Goal: Communication & Community: Answer question/provide support

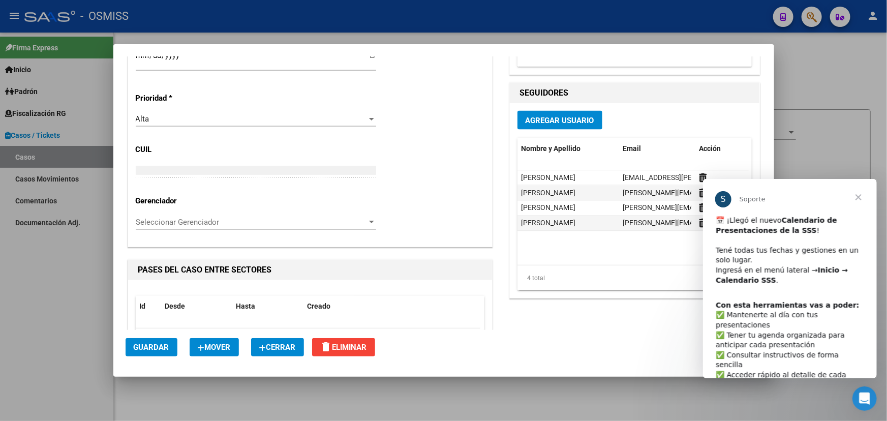
scroll to position [692, 0]
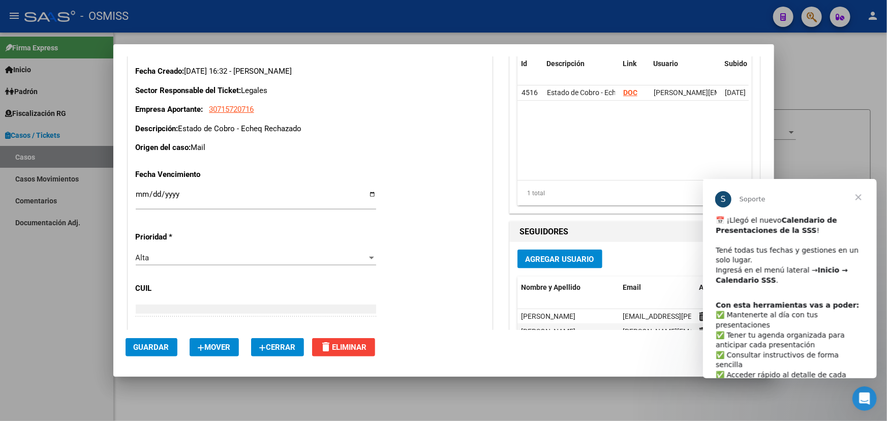
click at [855, 197] on span "Cerrar" at bounding box center [857, 196] width 37 height 37
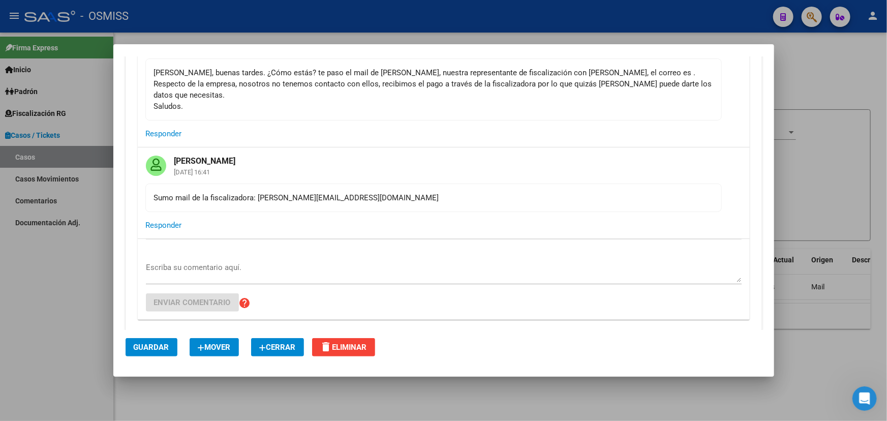
scroll to position [323, 0]
drag, startPoint x: 193, startPoint y: 188, endPoint x: 363, endPoint y: 186, distance: 170.7
click at [363, 193] on div "Sumo mail de la fiscalizadora: e.lopez@viasanosalud.com.ar" at bounding box center [433, 198] width 559 height 11
click at [407, 193] on div "Sumo mail de la fiscalizadora: e.lopez@viasanosalud.com.ar" at bounding box center [433, 198] width 559 height 11
drag, startPoint x: 413, startPoint y: 192, endPoint x: 377, endPoint y: 193, distance: 35.1
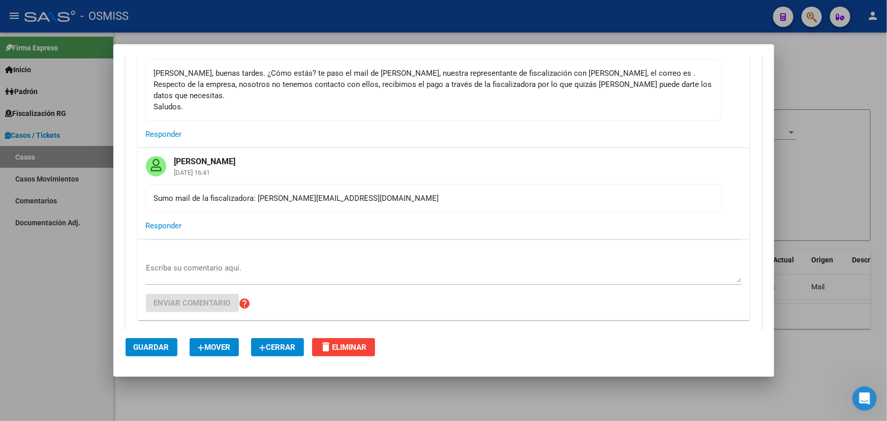
click at [377, 193] on mat-card-content "Sumo mail de la fiscalizadora: e.lopez@viasanosalud.com.ar" at bounding box center [433, 198] width 576 height 28
click at [381, 212] on mat-card-actions "Responder" at bounding box center [444, 225] width 612 height 26
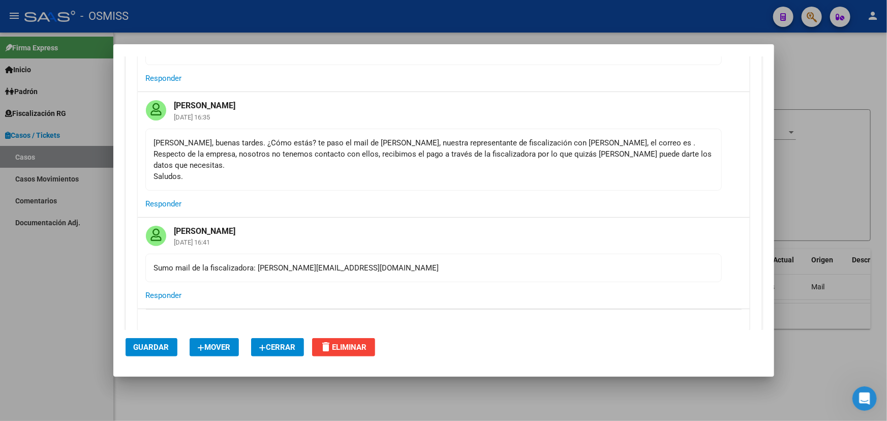
scroll to position [231, 0]
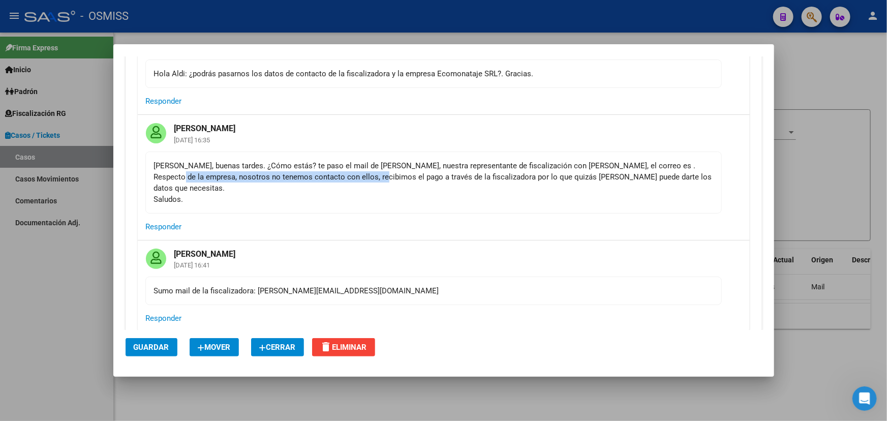
drag, startPoint x: 152, startPoint y: 179, endPoint x: 401, endPoint y: 172, distance: 249.0
click at [383, 172] on mat-card-content "Fany, buenas tardes. ¿Cómo estás? te paso el mail de Eliana Lopez, nuestra repr…" at bounding box center [433, 182] width 576 height 62
click at [401, 172] on div "Fany, buenas tardes. ¿Cómo estás? te paso el mail de Eliana Lopez, nuestra repr…" at bounding box center [433, 182] width 559 height 45
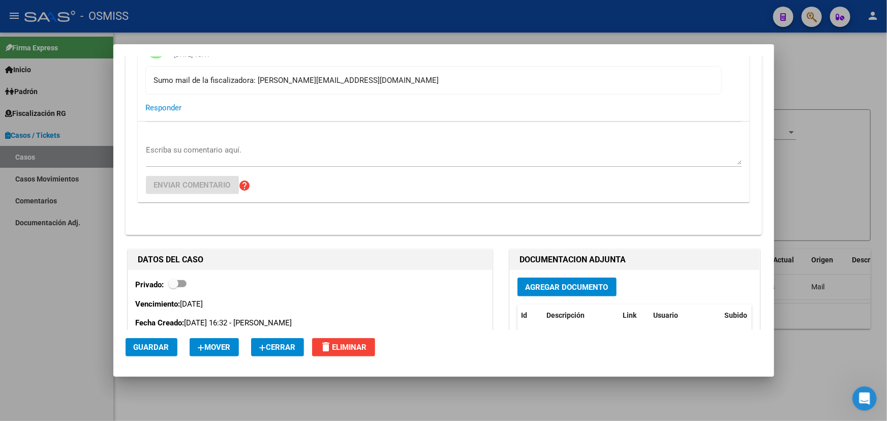
scroll to position [508, 0]
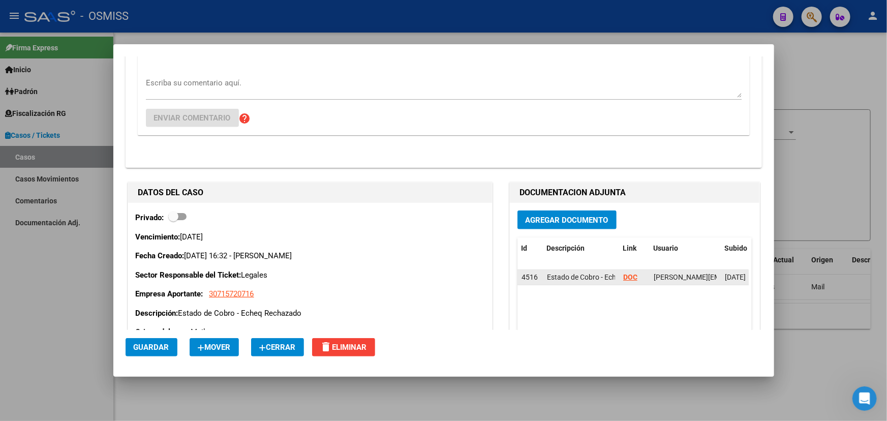
click at [628, 273] on strong "DOC" at bounding box center [630, 277] width 14 height 8
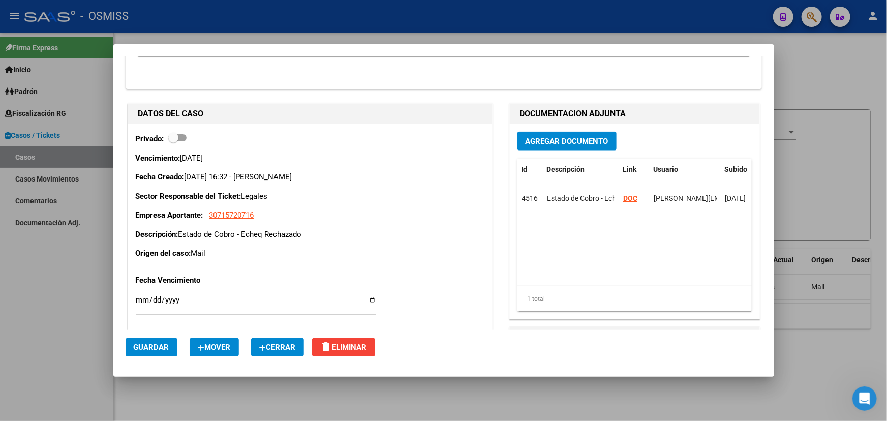
scroll to position [600, 0]
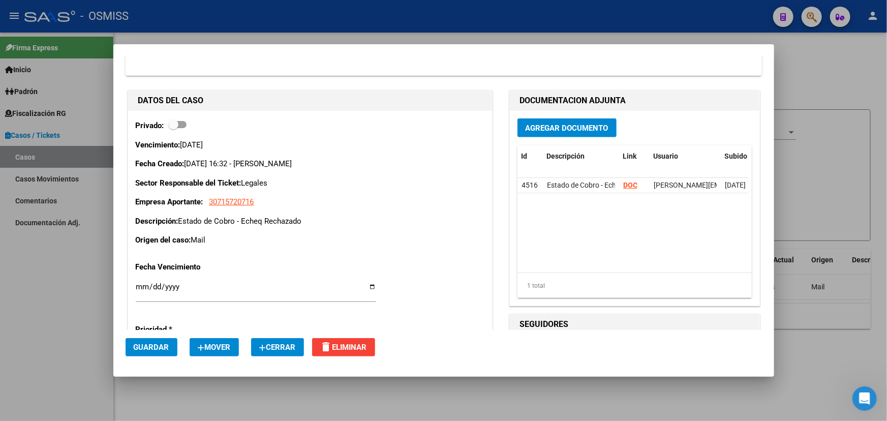
drag, startPoint x: 211, startPoint y: 206, endPoint x: 334, endPoint y: 211, distance: 123.0
click at [332, 215] on p "Descripción: Estado de Cobro - Echeq Rechazado" at bounding box center [310, 221] width 349 height 12
click at [347, 215] on p "Descripción: Estado de Cobro - Echeq Rechazado" at bounding box center [310, 221] width 349 height 12
click at [625, 181] on strong "DOC" at bounding box center [630, 185] width 14 height 8
click at [287, 195] on div "Vencimiento: 22/08/2025 Fecha Creado: 14/08/2025 16:32 - Rabuñal Aldana Sector …" at bounding box center [310, 192] width 349 height 107
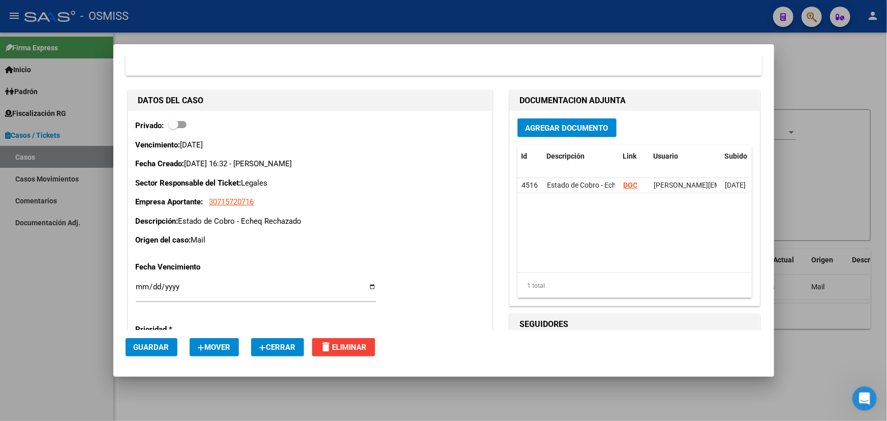
click at [345, 215] on p "Descripción: Estado de Cobro - Echeq Rechazado" at bounding box center [310, 221] width 349 height 12
drag, startPoint x: 273, startPoint y: 183, endPoint x: 357, endPoint y: 189, distance: 84.0
click at [321, 196] on p "Empresa Aportante: 30715720716" at bounding box center [310, 202] width 349 height 12
click at [357, 196] on p "Empresa Aportante: 30715720716" at bounding box center [310, 202] width 349 height 12
drag, startPoint x: 287, startPoint y: 194, endPoint x: 389, endPoint y: 182, distance: 103.2
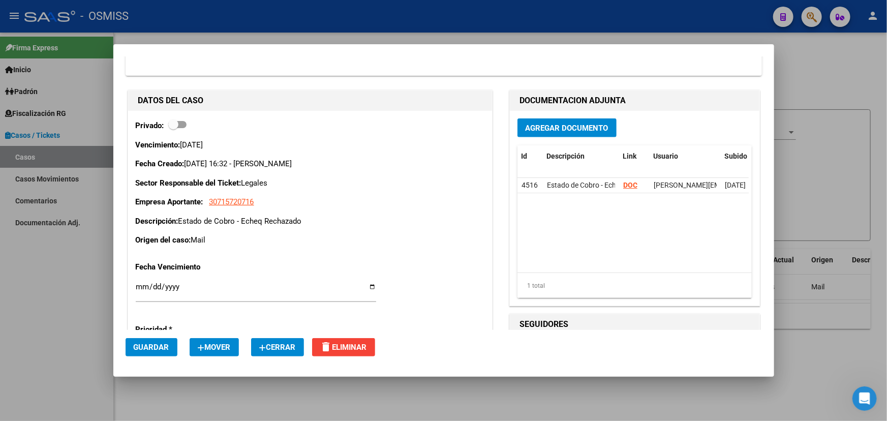
click at [389, 182] on div "Vencimiento: 22/08/2025 Fecha Creado: 14/08/2025 16:32 - Rabuñal Aldana Sector …" at bounding box center [310, 192] width 349 height 107
click at [413, 196] on p "Empresa Aportante: 30715720716" at bounding box center [310, 202] width 349 height 12
drag, startPoint x: 271, startPoint y: 192, endPoint x: 207, endPoint y: 192, distance: 64.0
click at [207, 196] on p "Empresa Aportante: 30715720716" at bounding box center [310, 202] width 349 height 12
copy p "30715720716"
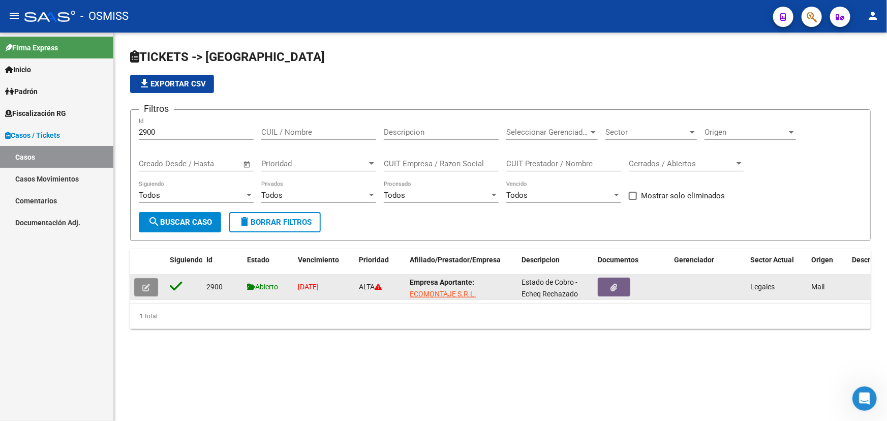
click at [144, 279] on button "button" at bounding box center [146, 287] width 24 height 18
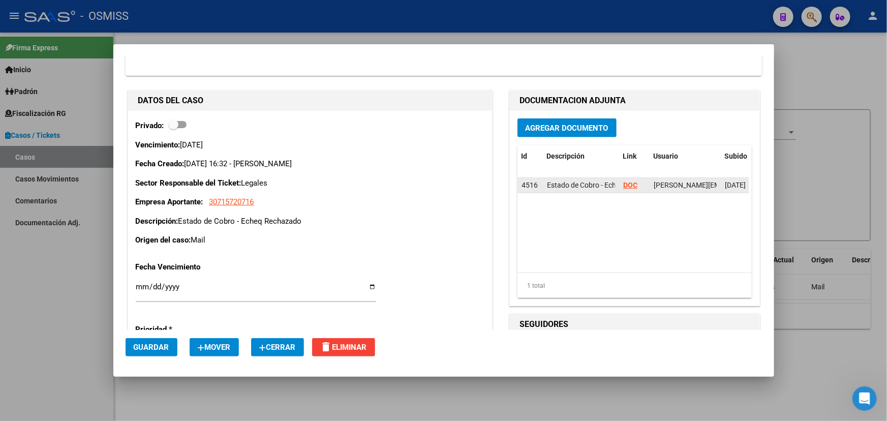
click at [625, 181] on strong "DOC" at bounding box center [630, 185] width 14 height 8
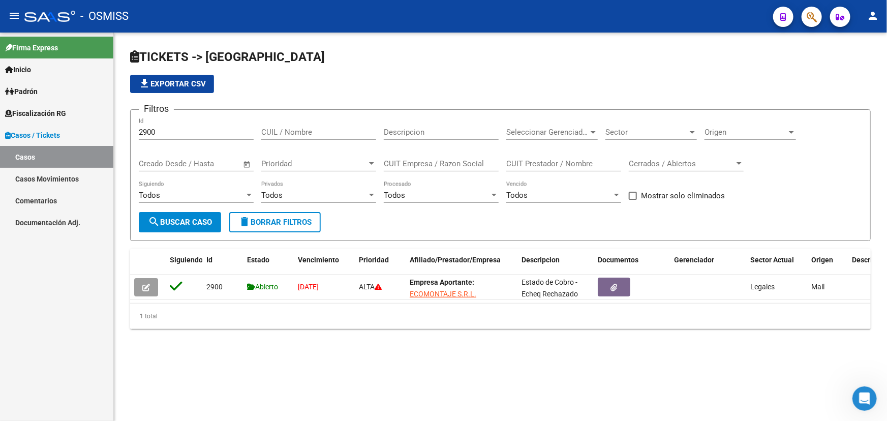
drag, startPoint x: 178, startPoint y: 136, endPoint x: 142, endPoint y: 131, distance: 35.9
click at [142, 131] on div "2900 Id" at bounding box center [196, 129] width 115 height 22
click at [164, 128] on input "2900" at bounding box center [196, 132] width 115 height 9
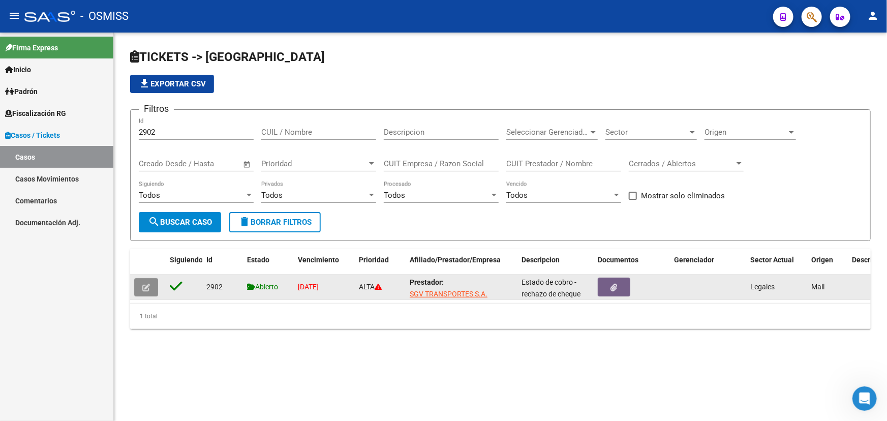
click at [147, 282] on span "button" at bounding box center [146, 286] width 8 height 9
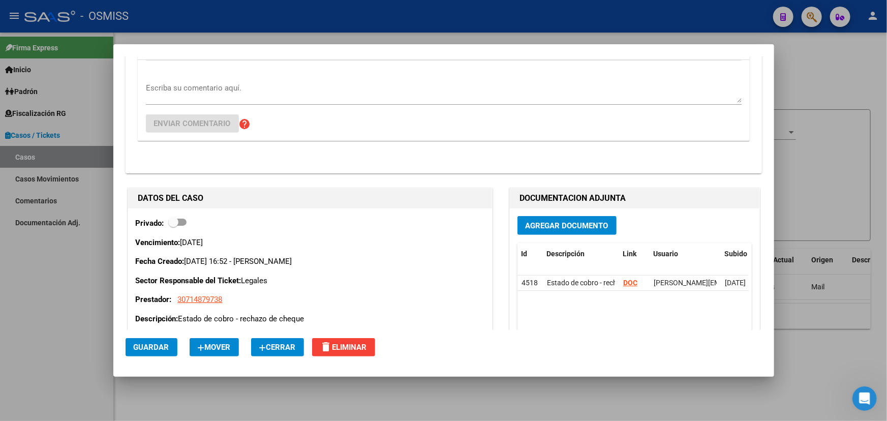
scroll to position [277, 0]
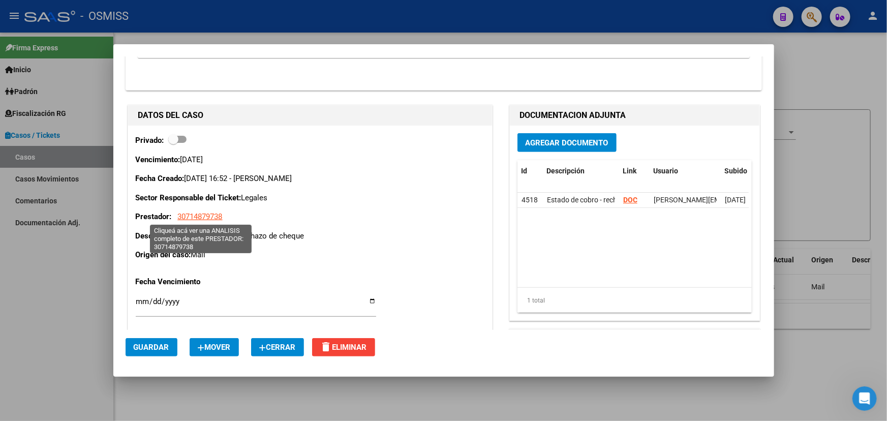
drag, startPoint x: 228, startPoint y: 214, endPoint x: 177, endPoint y: 213, distance: 50.3
click at [177, 213] on p "Prestador: 30714879738" at bounding box center [310, 217] width 349 height 12
copy span "30714879738"
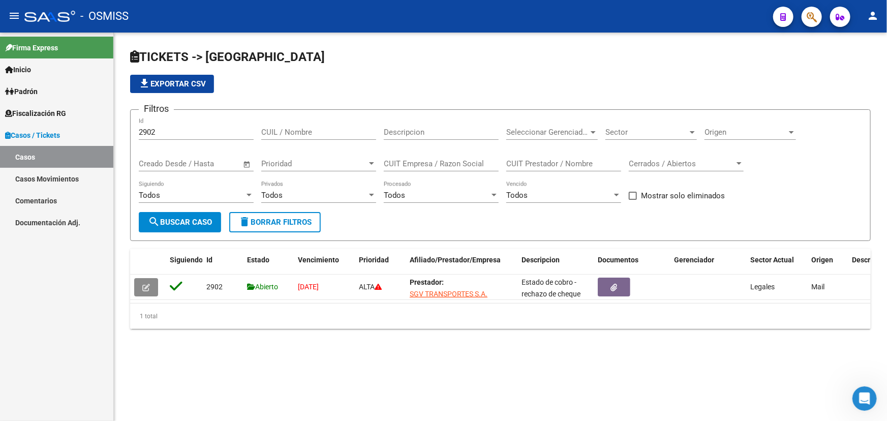
click at [170, 134] on input "2902" at bounding box center [196, 132] width 115 height 9
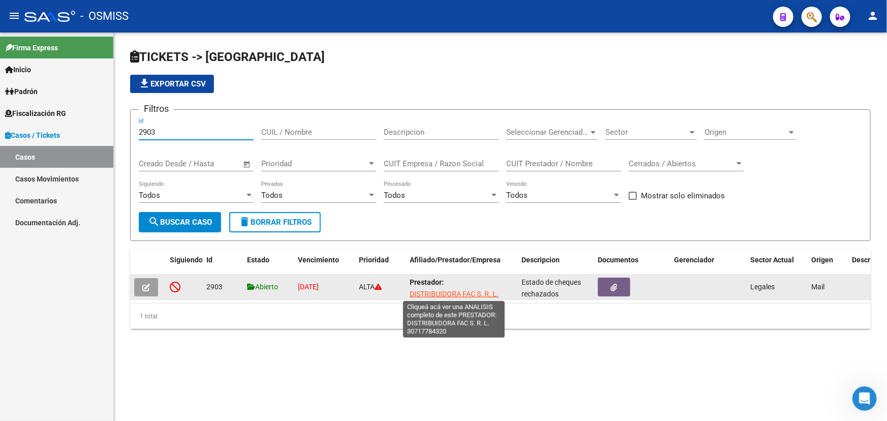
type input "2903"
drag, startPoint x: 406, startPoint y: 292, endPoint x: 497, endPoint y: 294, distance: 91.0
click at [497, 294] on datatable-body-cell "Prestador: DISTRIBUIDORA FAC S. R. L." at bounding box center [461, 286] width 112 height 25
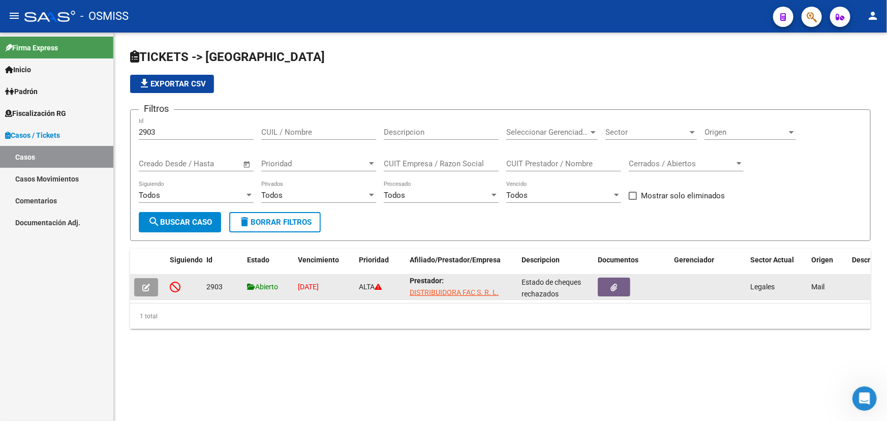
copy span "DISTRIBUIDORA FAC S. R. L."
click at [147, 285] on icon "button" at bounding box center [146, 287] width 8 height 8
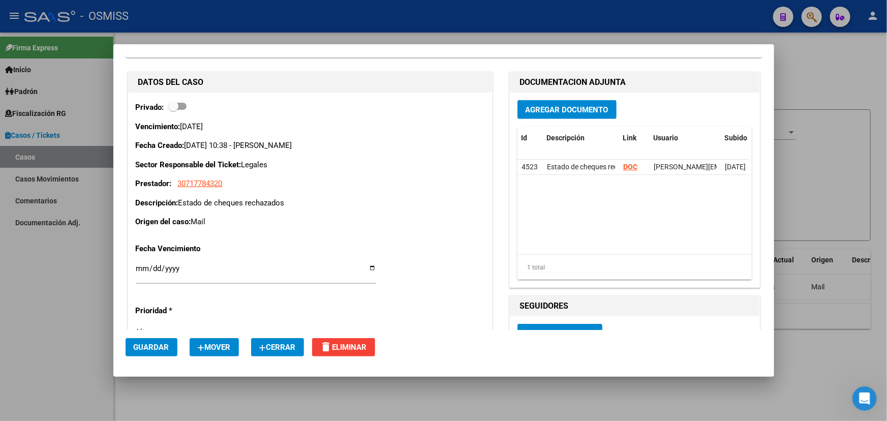
scroll to position [277, 0]
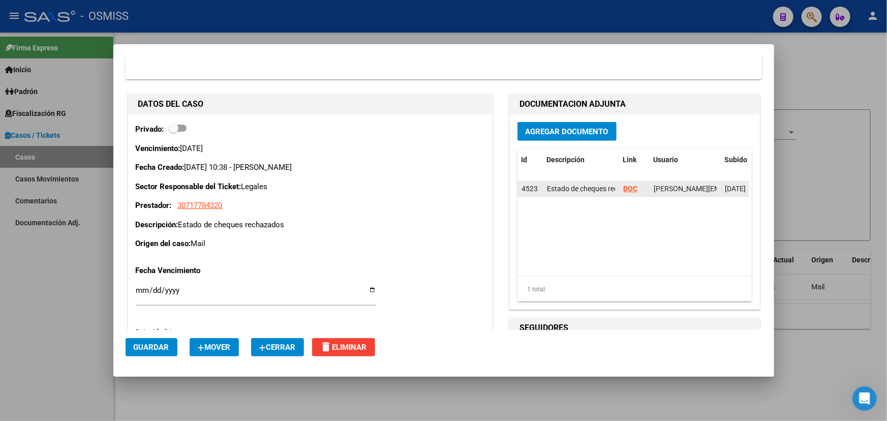
click at [630, 184] on strong "DOC" at bounding box center [630, 188] width 14 height 8
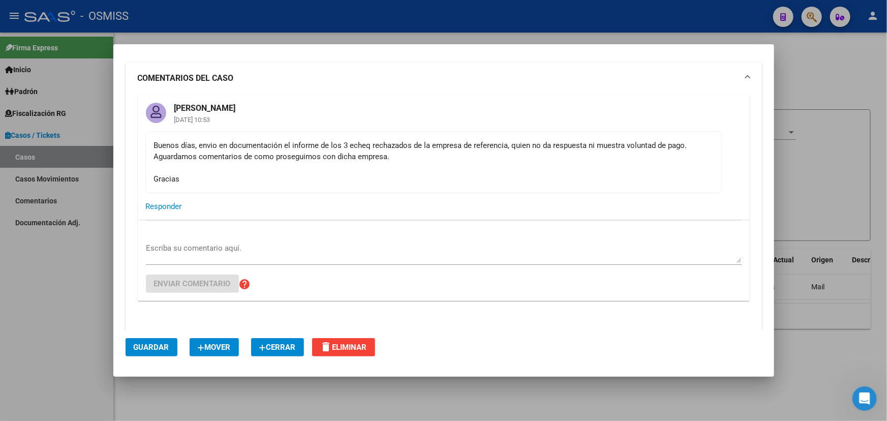
scroll to position [46, 0]
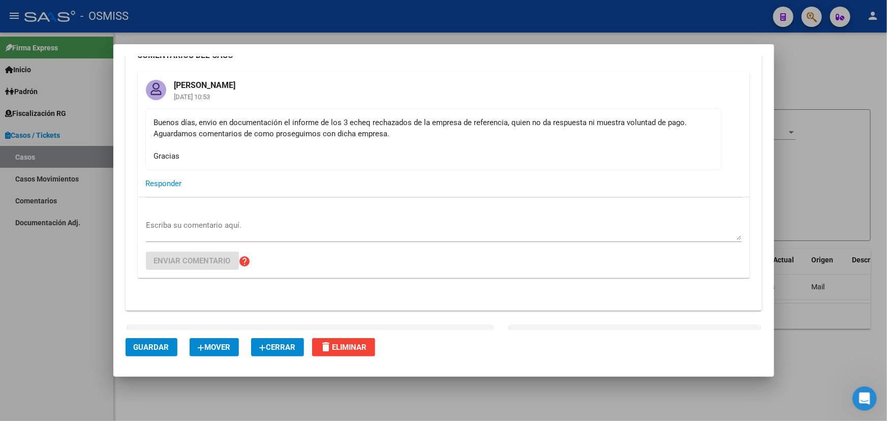
click at [223, 224] on textarea "Escriba su comentario aquí." at bounding box center [443, 229] width 595 height 20
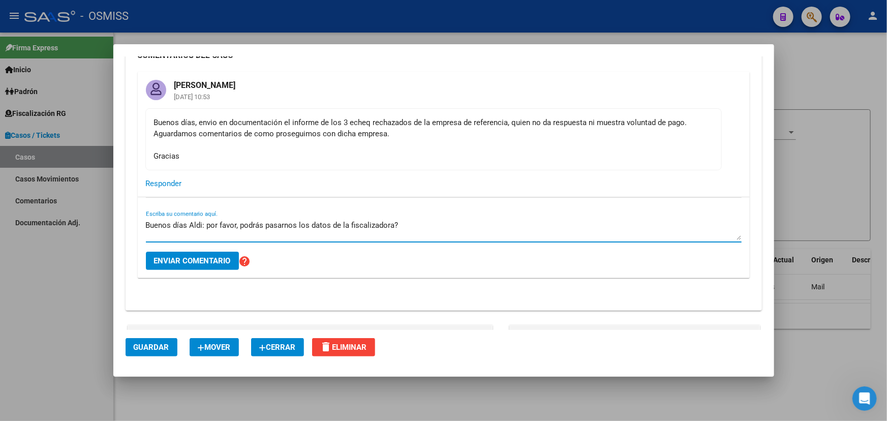
click at [238, 223] on textarea "Buenos días Aldi: por favor, podrás pasarnos los datos de la fiscalizadora?" at bounding box center [443, 229] width 595 height 20
click at [412, 219] on textarea "Buenos días Aldi: por favor ¿podrás pasarnos los datos de la fiscalizadora?" at bounding box center [443, 229] width 595 height 20
click at [206, 222] on textarea "Buenos días Aldi: por favor ¿podrás pasarnos los datos de la fiscalizadora?. Mu…" at bounding box center [443, 229] width 595 height 20
click at [628, 223] on textarea "Buenos días Aldi: en principio la idea es ejecutar estos cheques. Por favor ¿po…" at bounding box center [443, 229] width 595 height 20
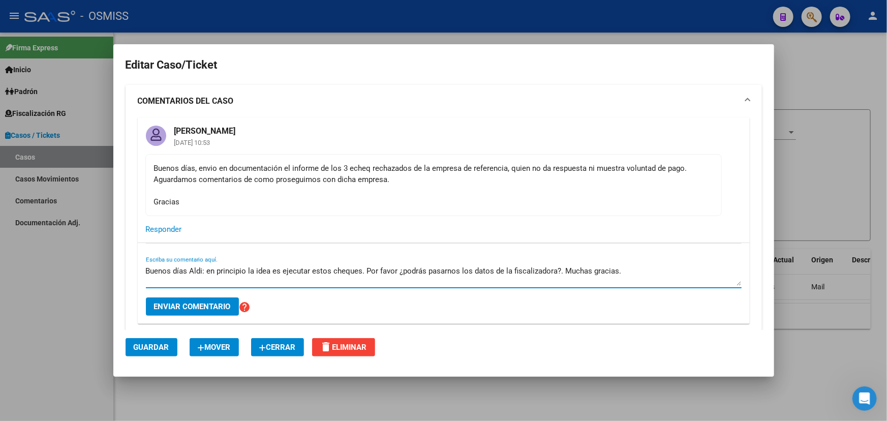
type textarea "Buenos días Aldi: en principio la idea es ejecutar estos cheques. Por favor ¿po…"
click at [628, 276] on textarea "Buenos días Aldi: en principio la idea es ejecutar estos cheques. Por favor ¿po…" at bounding box center [443, 275] width 595 height 20
click at [260, 266] on textarea "Buenos días Aldi: en principio la idea es ejecutar estos cheques. Por favor ¿po…" at bounding box center [443, 275] width 595 height 20
click at [216, 274] on textarea "Buenos días Aldi: en principio la idea es ejecutar estos cheques. Por favor ¿po…" at bounding box center [443, 275] width 595 height 20
click at [204, 268] on textarea "Buenos días Aldi: en principio la idea es ejecutar estos cheques. Por favor ¿po…" at bounding box center [443, 275] width 595 height 20
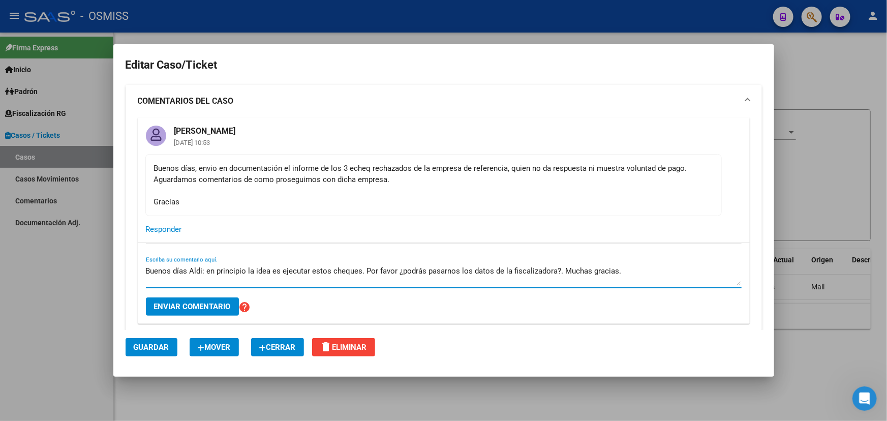
drag, startPoint x: 168, startPoint y: 269, endPoint x: 261, endPoint y: 268, distance: 93.0
click at [216, 267] on textarea "Buenos días Aldi: en principio la idea es ejecutar estos cheques. Por favor ¿po…" at bounding box center [443, 275] width 595 height 20
drag, startPoint x: 284, startPoint y: 268, endPoint x: 436, endPoint y: 265, distance: 151.9
click at [286, 269] on textarea "Buenos días Aldi: en principio la idea es ejecutar estos cheques. Por favor ¿po…" at bounding box center [443, 275] width 595 height 20
click at [267, 278] on textarea "Buenos días Aldi: en principio la idea es ejecutar estos cheques. Por favor ¿po…" at bounding box center [443, 275] width 595 height 20
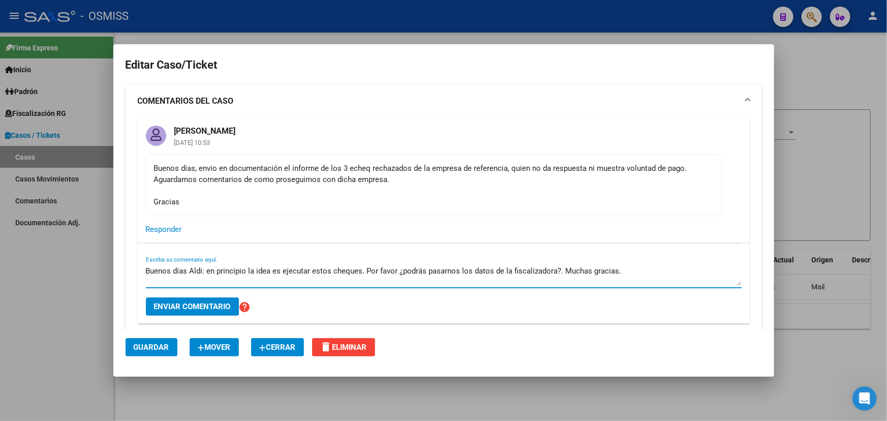
drag, startPoint x: 238, startPoint y: 268, endPoint x: 281, endPoint y: 272, distance: 43.3
click at [281, 272] on textarea "Buenos días Aldi: en principio la idea es ejecutar estos cheques. Por favor ¿po…" at bounding box center [443, 275] width 595 height 20
click at [337, 269] on textarea "Buenos días Aldi: en principio la idea es ejecutar estos cheques. Por favor ¿po…" at bounding box center [443, 275] width 595 height 20
click at [280, 277] on textarea "Buenos días Aldi: en principio la idea es ejecutar estos cheques. Por favor ¿po…" at bounding box center [443, 275] width 595 height 20
drag, startPoint x: 339, startPoint y: 273, endPoint x: 404, endPoint y: 273, distance: 65.5
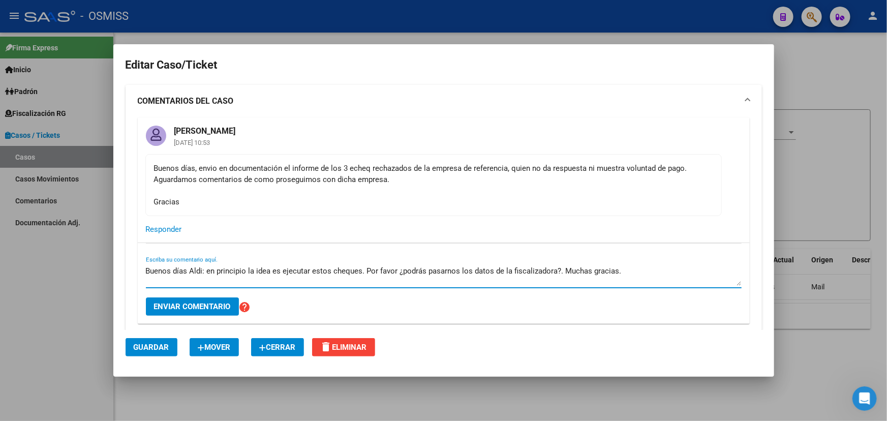
click at [339, 273] on textarea "Buenos días Aldi: en principio la idea es ejecutar estos cheques. Por favor ¿po…" at bounding box center [443, 275] width 595 height 20
click at [410, 273] on textarea "Buenos días Aldi: en principio la idea es ejecutar estos cheques. Por favor ¿po…" at bounding box center [443, 275] width 595 height 20
click at [459, 273] on textarea "Buenos días Aldi: en principio la idea es ejecutar estos cheques. Por favor ¿po…" at bounding box center [443, 275] width 595 height 20
drag, startPoint x: 555, startPoint y: 273, endPoint x: 576, endPoint y: 274, distance: 20.8
click at [556, 273] on textarea "Buenos días Aldi: en principio la idea es ejecutar estos cheques. Por favor ¿po…" at bounding box center [443, 275] width 595 height 20
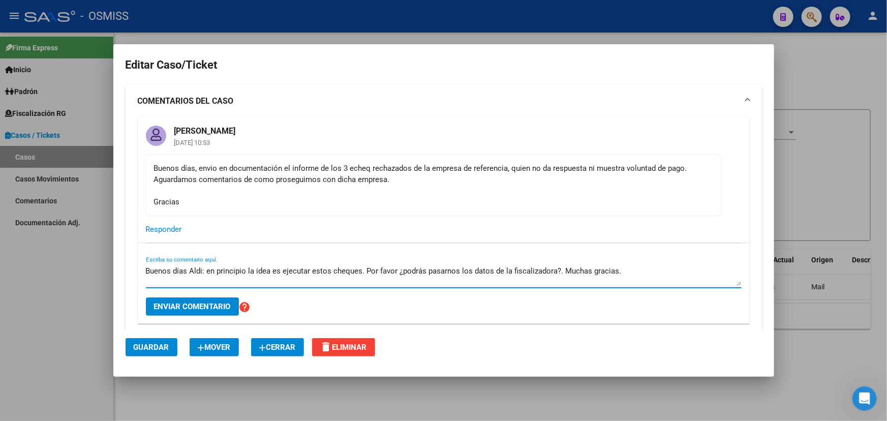
drag, startPoint x: 623, startPoint y: 276, endPoint x: 629, endPoint y: 272, distance: 6.9
click at [624, 276] on textarea "Buenos días Aldi: en principio la idea es ejecutar estos cheques. Por favor ¿po…" at bounding box center [443, 275] width 595 height 20
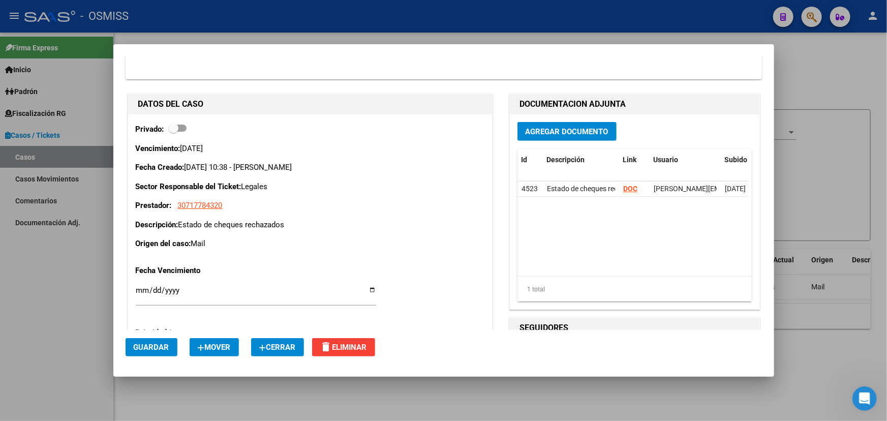
scroll to position [138, 0]
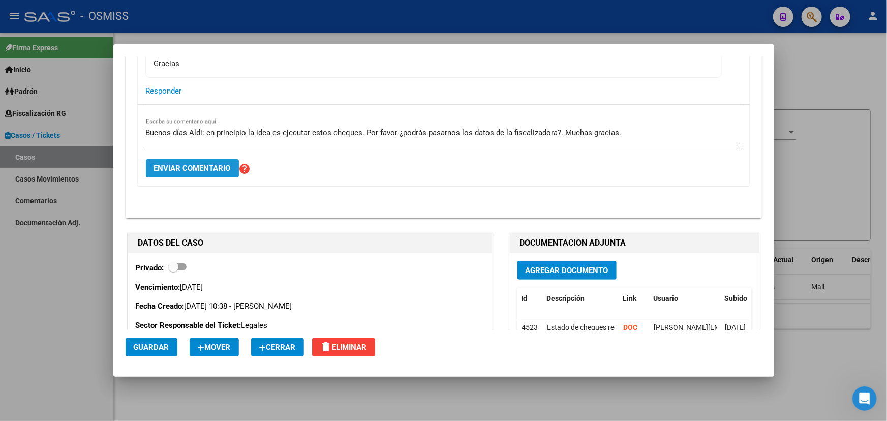
click at [192, 169] on span "Enviar comentario" at bounding box center [192, 168] width 77 height 9
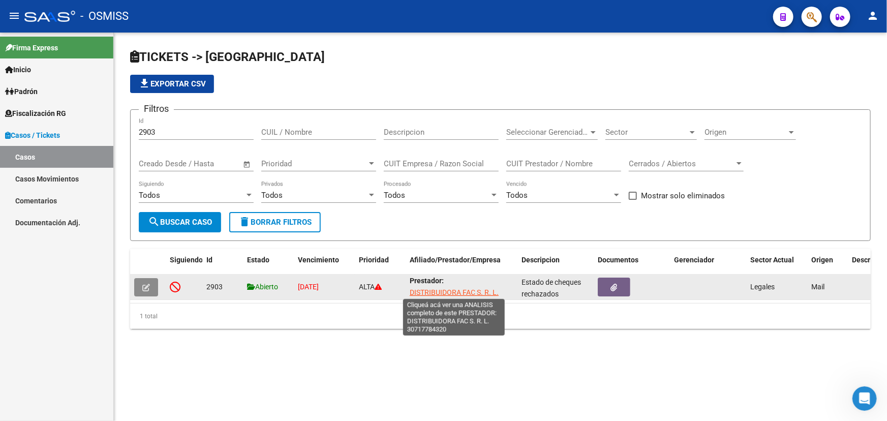
click at [465, 293] on span "DISTRIBUIDORA FAC S. R. L." at bounding box center [453, 292] width 89 height 8
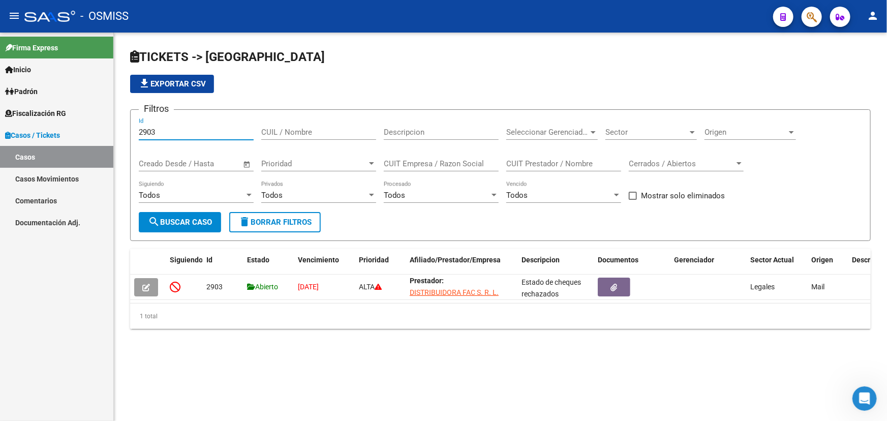
click at [163, 128] on input "2903" at bounding box center [196, 132] width 115 height 9
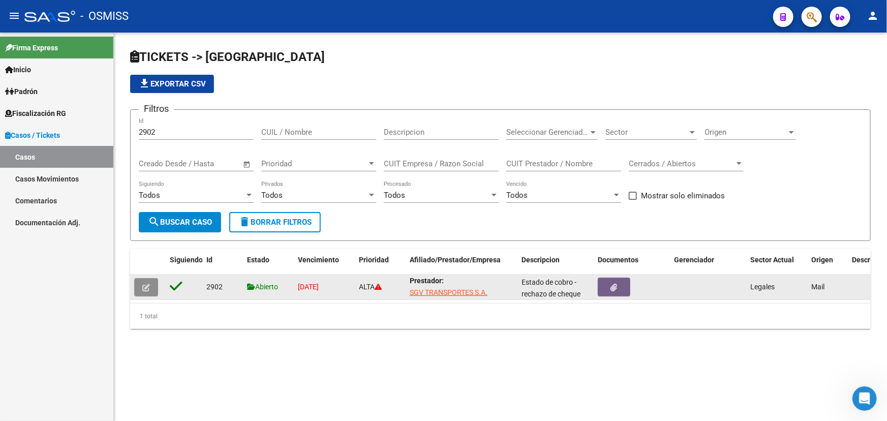
click at [150, 286] on button "button" at bounding box center [146, 287] width 24 height 18
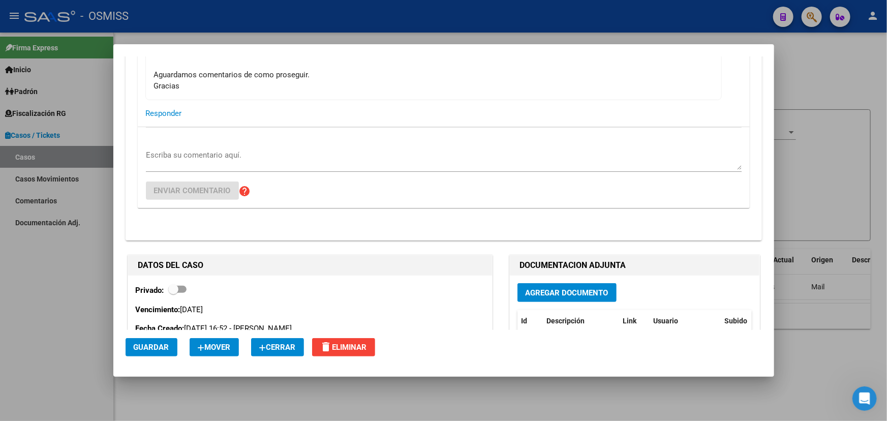
scroll to position [323, 0]
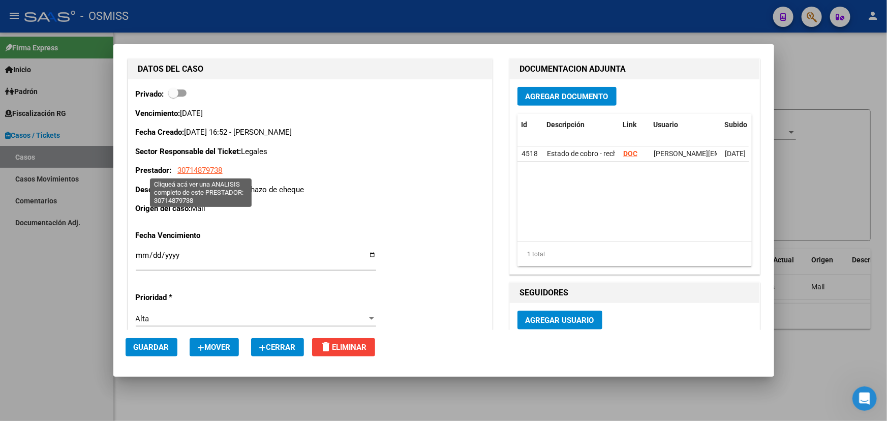
drag, startPoint x: 226, startPoint y: 171, endPoint x: 178, endPoint y: 170, distance: 47.8
click at [178, 170] on p "Prestador: 30714879738" at bounding box center [310, 171] width 349 height 12
copy span "30714879738"
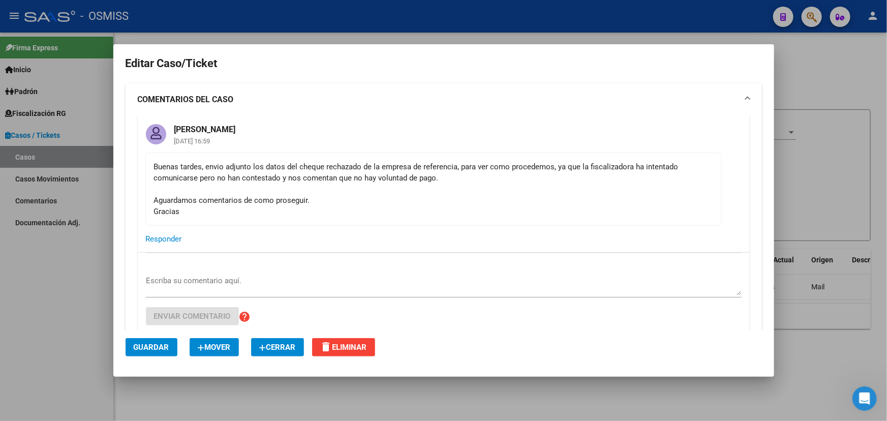
scroll to position [0, 0]
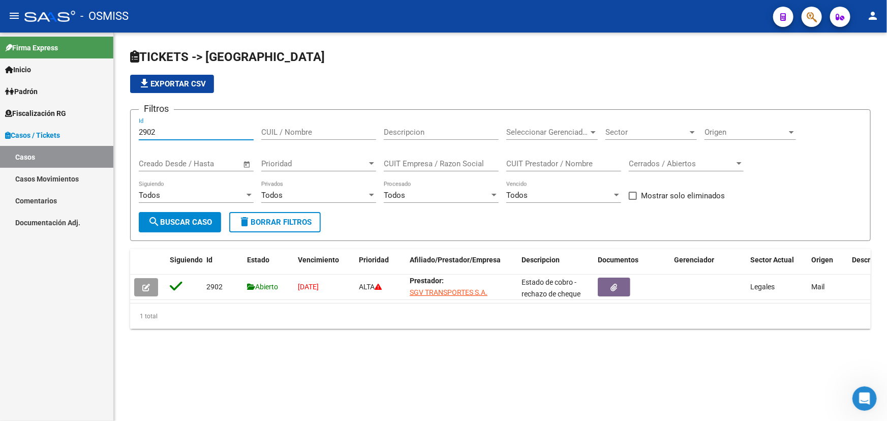
click at [214, 132] on input "2902" at bounding box center [196, 132] width 115 height 9
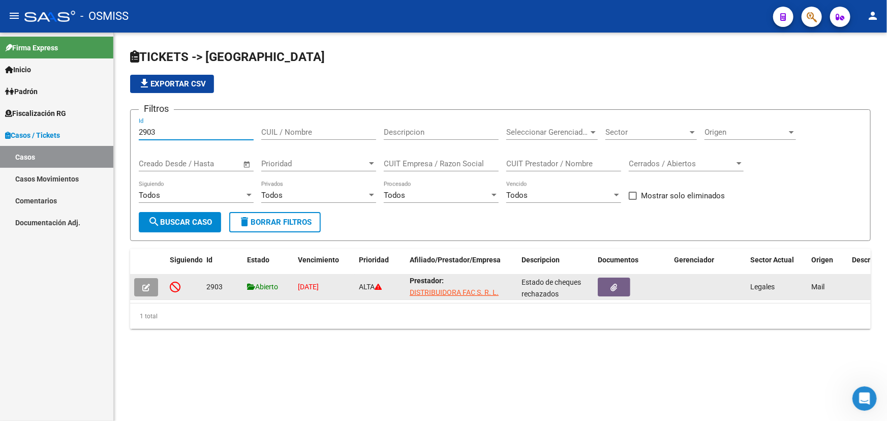
type input "2903"
click at [148, 279] on button "button" at bounding box center [146, 287] width 24 height 18
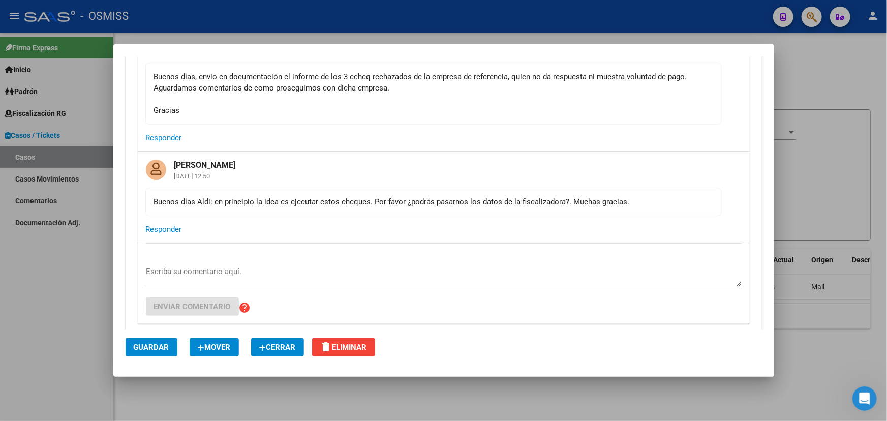
scroll to position [92, 0]
click at [185, 265] on textarea "Escriba su comentario aquí." at bounding box center [443, 275] width 595 height 20
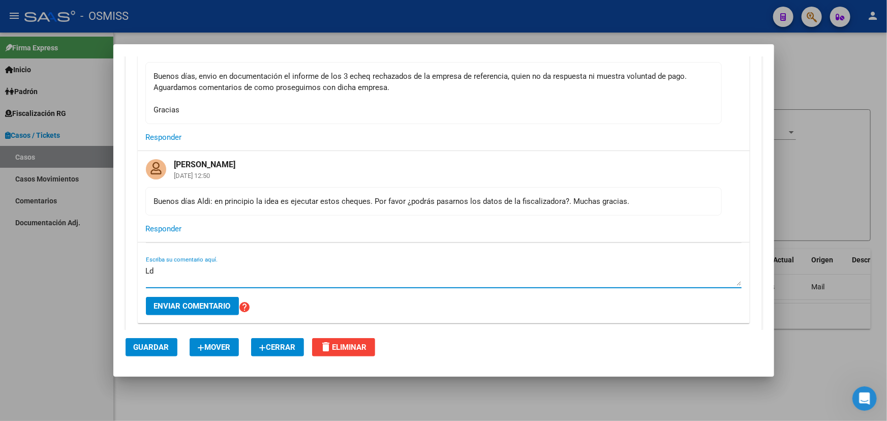
type textarea "L"
type textarea "A"
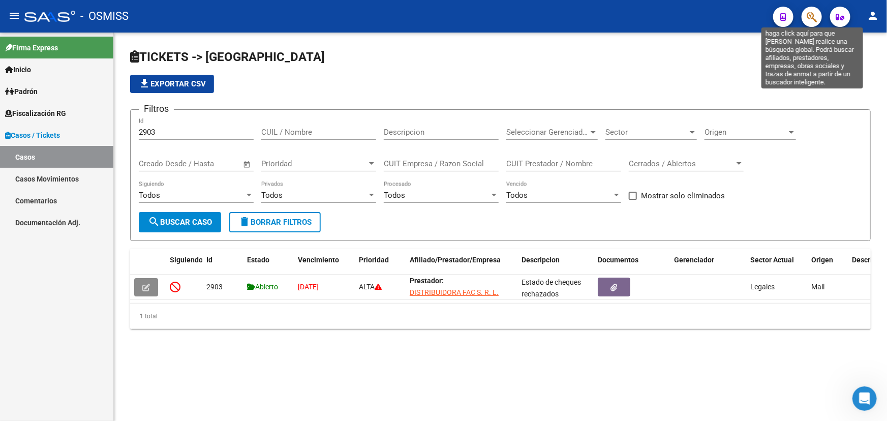
click at [813, 14] on icon "button" at bounding box center [811, 17] width 10 height 12
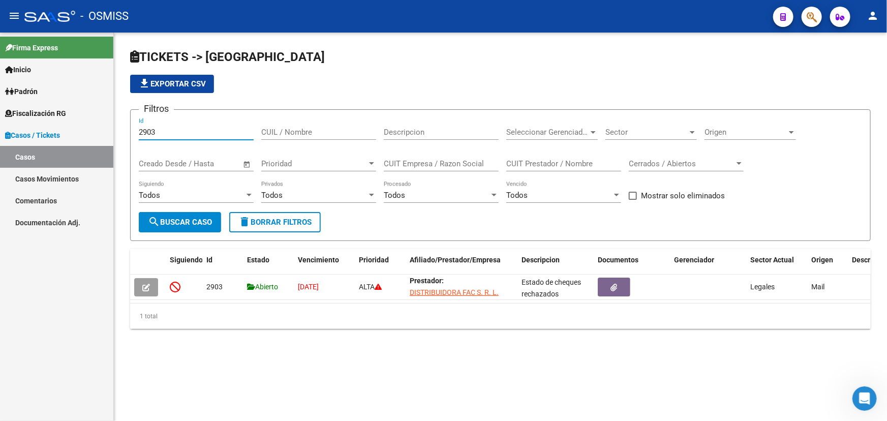
click at [163, 132] on input "2903" at bounding box center [196, 132] width 115 height 9
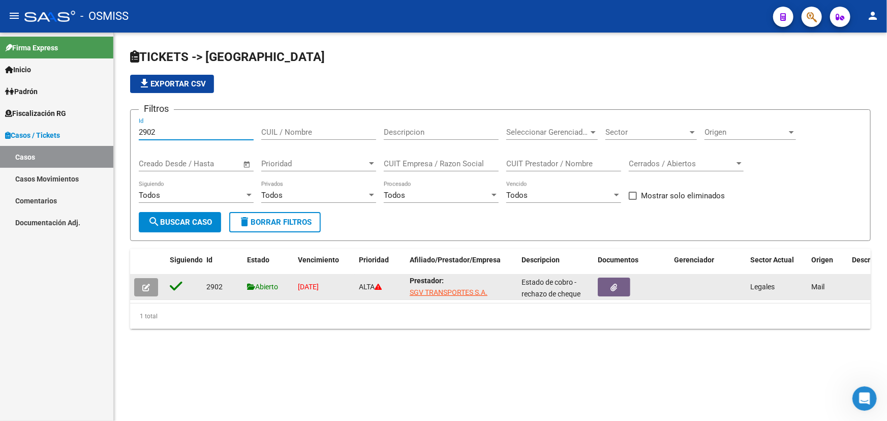
type input "2902"
click at [142, 283] on icon "button" at bounding box center [146, 287] width 8 height 8
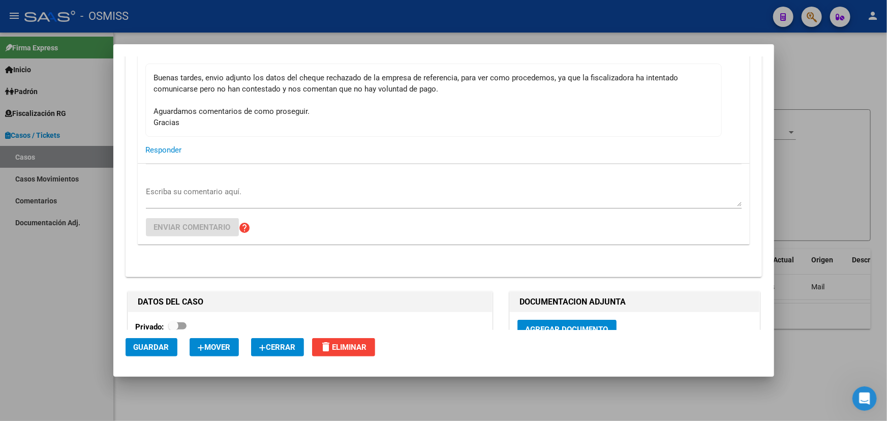
scroll to position [277, 0]
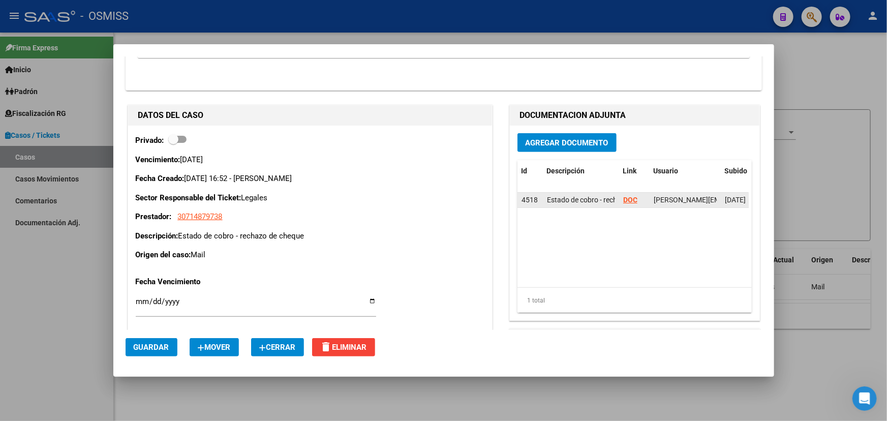
click at [623, 198] on strong "DOC" at bounding box center [630, 200] width 14 height 8
drag, startPoint x: 231, startPoint y: 211, endPoint x: 176, endPoint y: 218, distance: 55.9
click at [176, 218] on p "Prestador: 30714879738" at bounding box center [310, 217] width 349 height 12
copy p "30714879738"
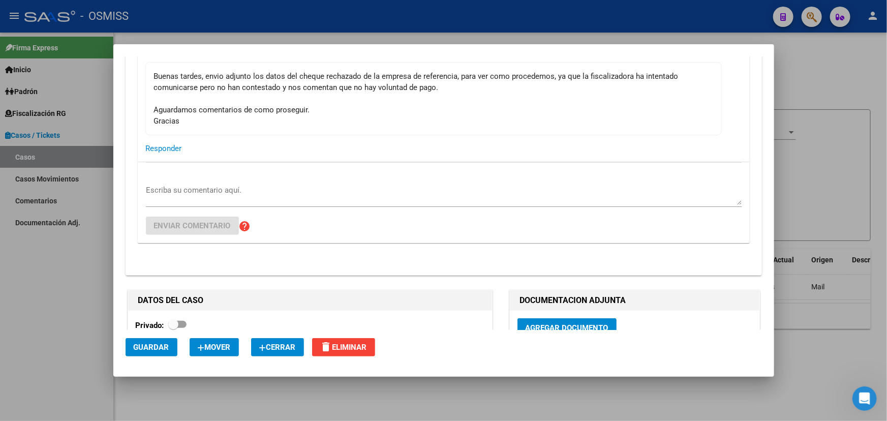
scroll to position [0, 0]
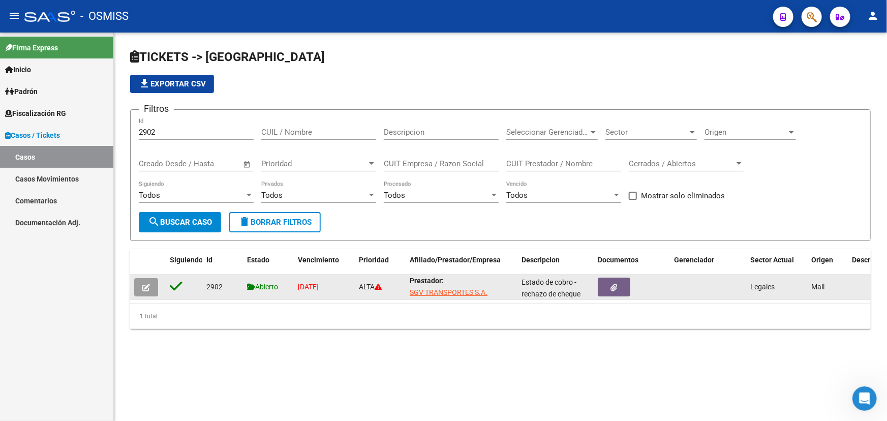
drag, startPoint x: 489, startPoint y: 290, endPoint x: 406, endPoint y: 291, distance: 82.3
click at [406, 291] on datatable-body-cell "Prestador: SGV TRANSPORTES S.A." at bounding box center [461, 286] width 112 height 25
copy span "SGV TRANSPORTES S.A."
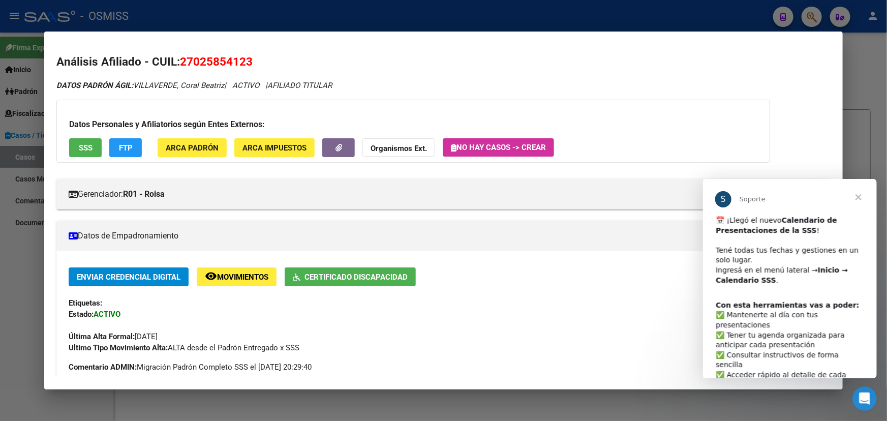
scroll to position [503, 0]
